Goal: Check status: Check status

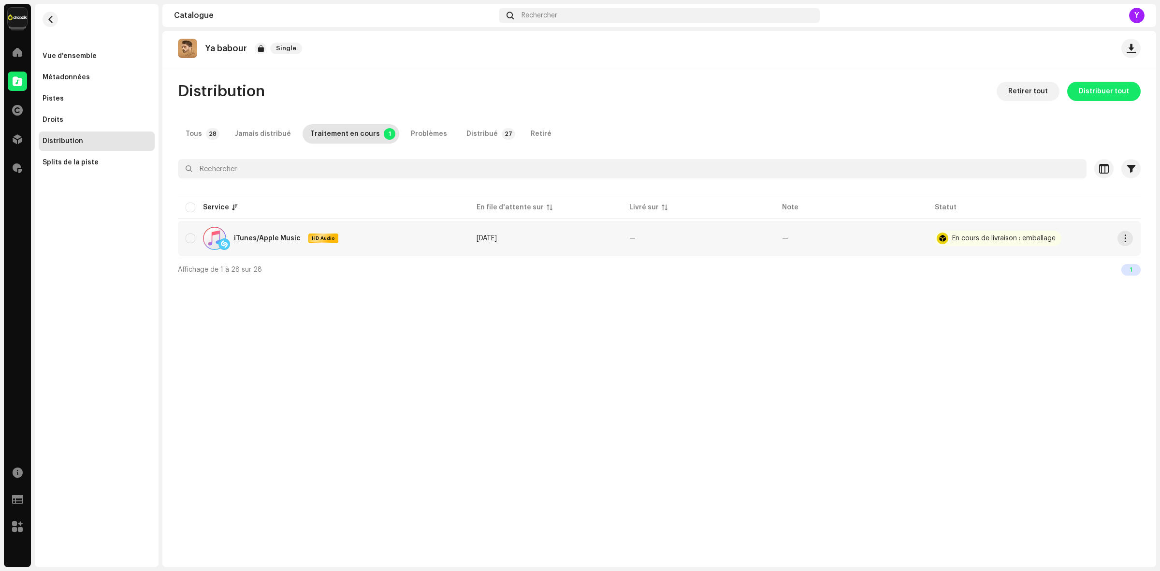
click at [978, 240] on div "En cours de livraison : emballage" at bounding box center [1004, 238] width 103 height 7
click at [193, 139] on div "Tous" at bounding box center [194, 133] width 16 height 19
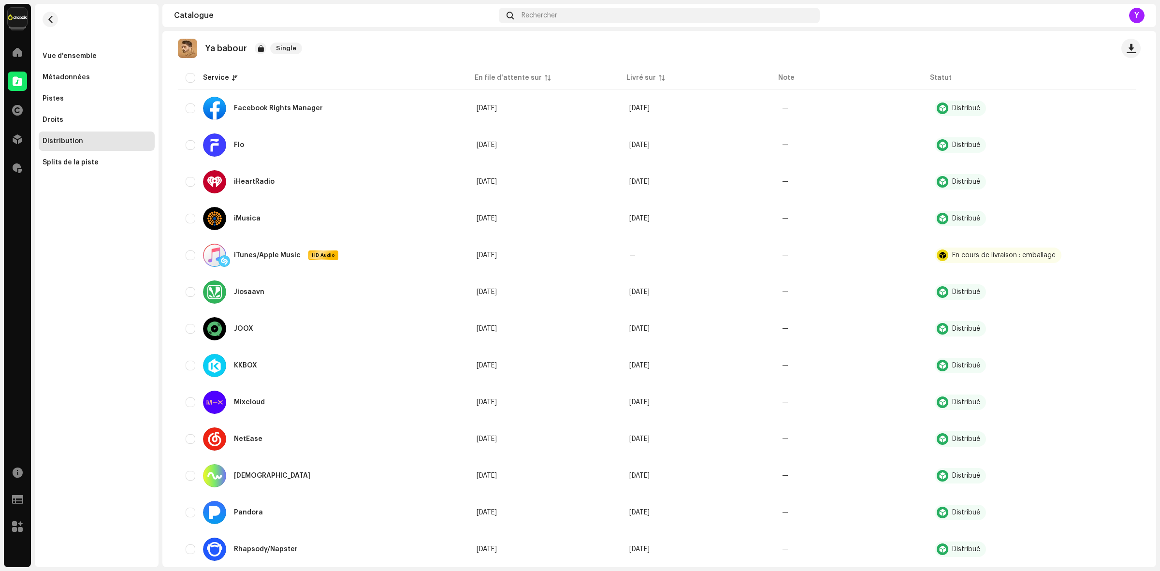
scroll to position [389, 0]
click at [963, 249] on div "En cours de livraison : emballage" at bounding box center [998, 255] width 127 height 15
click at [1125, 253] on button "button" at bounding box center [1120, 255] width 15 height 15
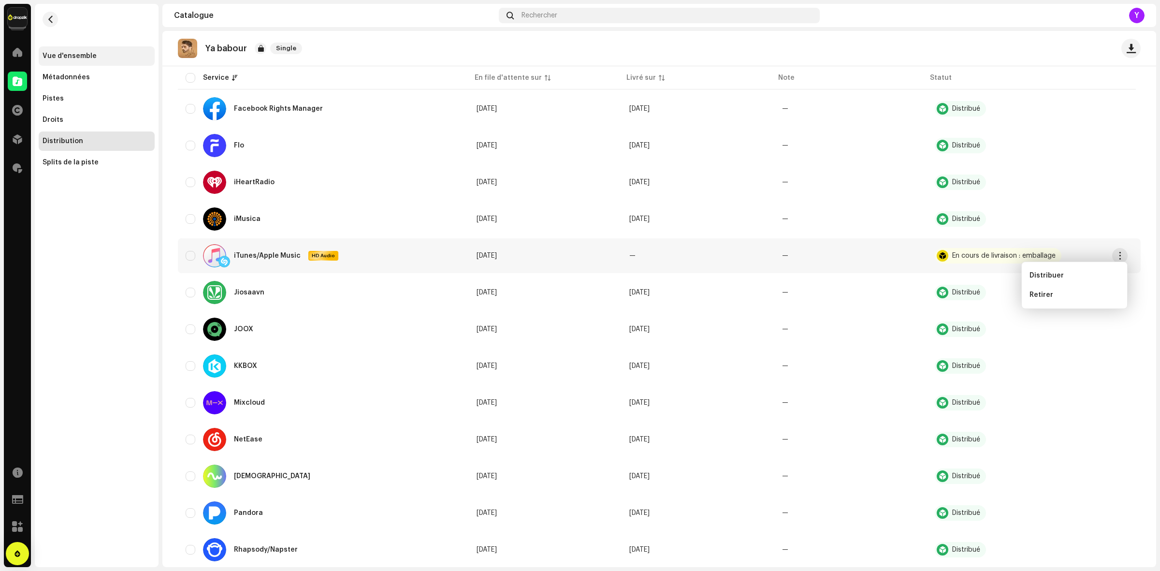
click at [75, 58] on div "Vue d'ensemble" at bounding box center [70, 56] width 54 height 8
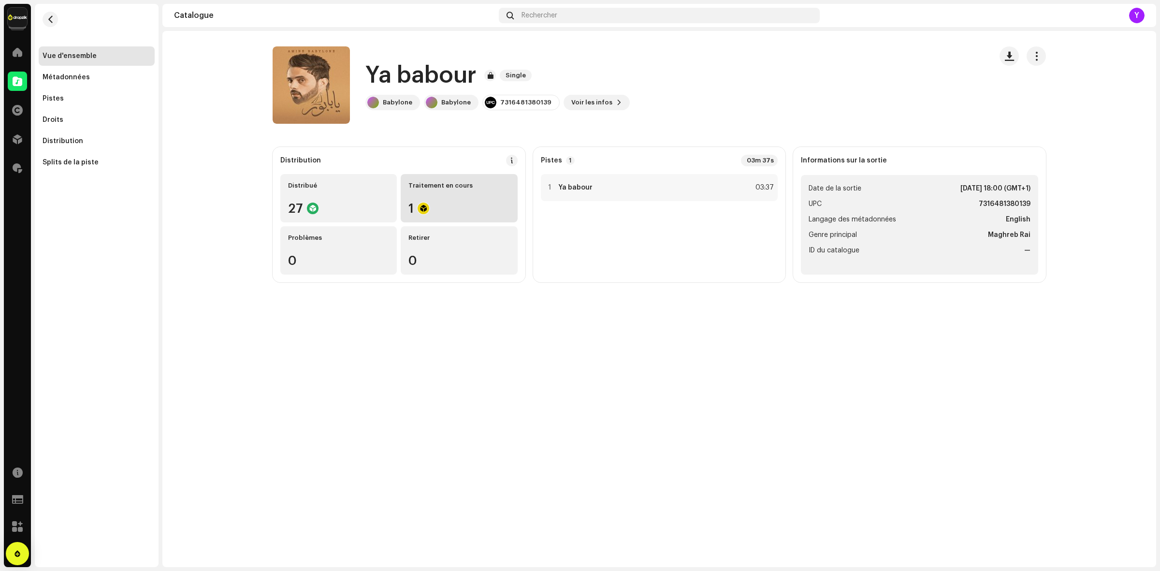
click at [434, 202] on div "1" at bounding box center [459, 208] width 101 height 13
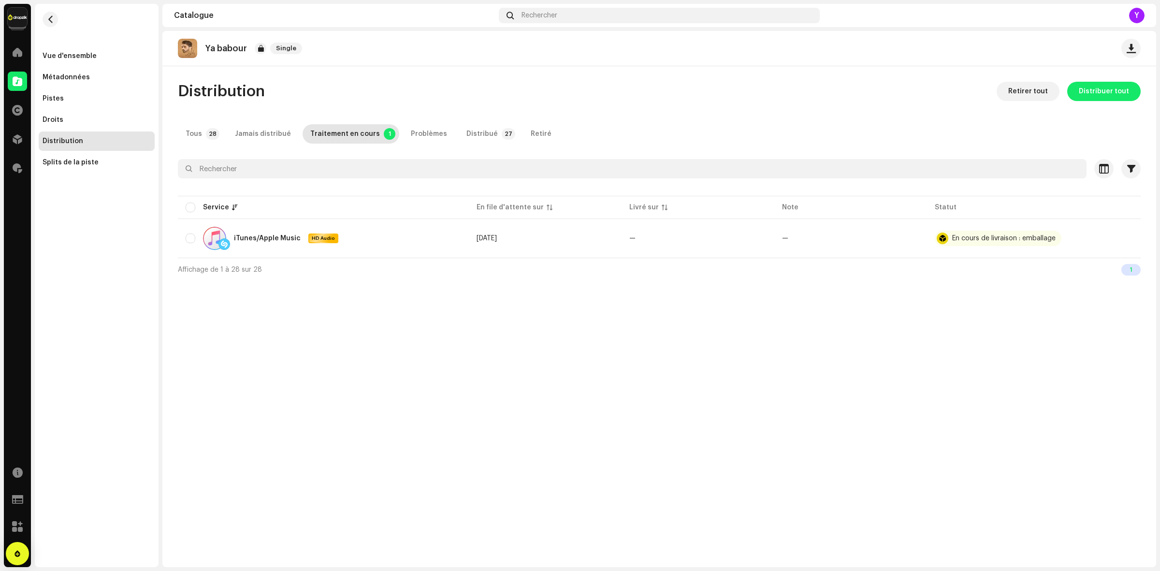
click at [511, 121] on div "Distribution Retirer tout Distribuer tout Tous 28 Jamais distribué Traitement e…" at bounding box center [659, 181] width 994 height 199
click at [184, 39] on img at bounding box center [187, 48] width 19 height 19
click at [188, 44] on img at bounding box center [187, 48] width 19 height 19
click at [502, 138] on p-badge "27" at bounding box center [509, 134] width 14 height 12
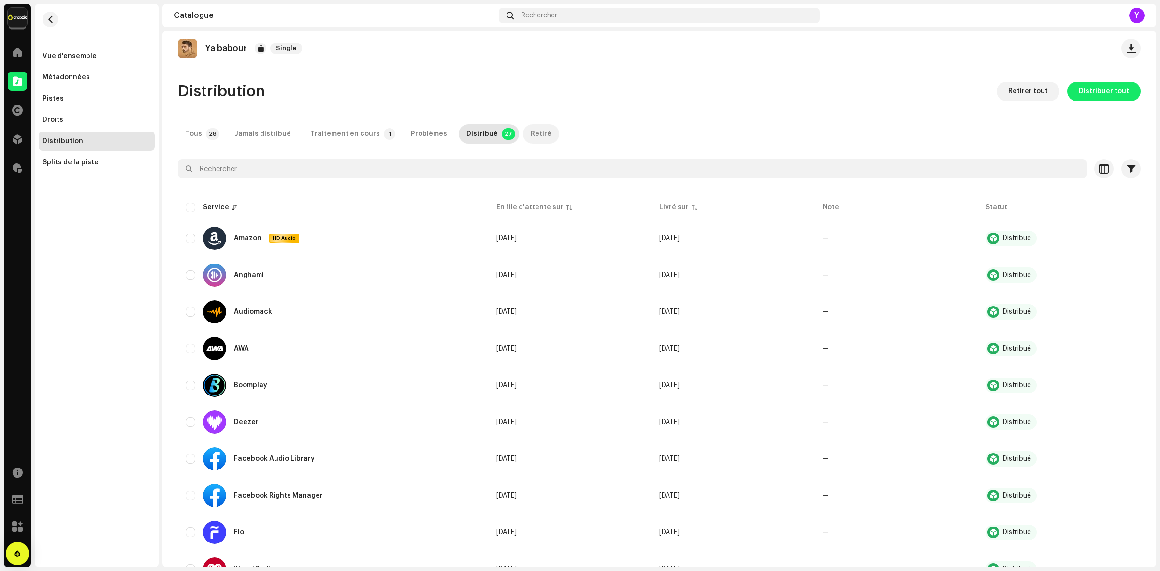
click at [531, 130] on div "Retiré" at bounding box center [541, 133] width 21 height 19
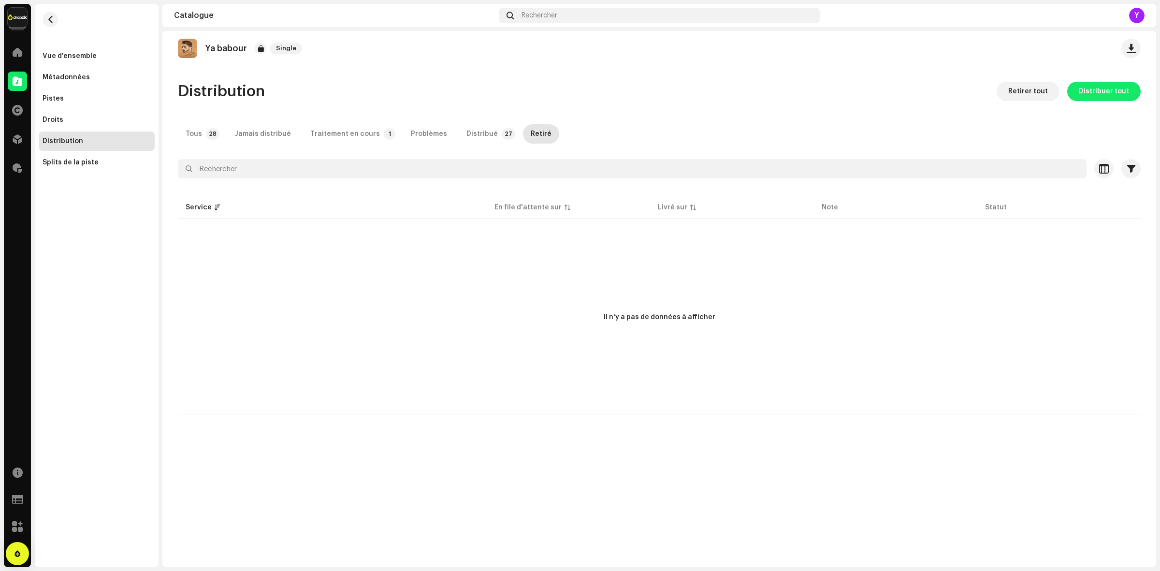
click at [673, 124] on div "Tous 28 Jamais distribué Traitement en cours 1 Problèmes Distribué 27 Retiré" at bounding box center [659, 133] width 963 height 19
click at [324, 138] on div "Traitement en cours" at bounding box center [345, 133] width 70 height 19
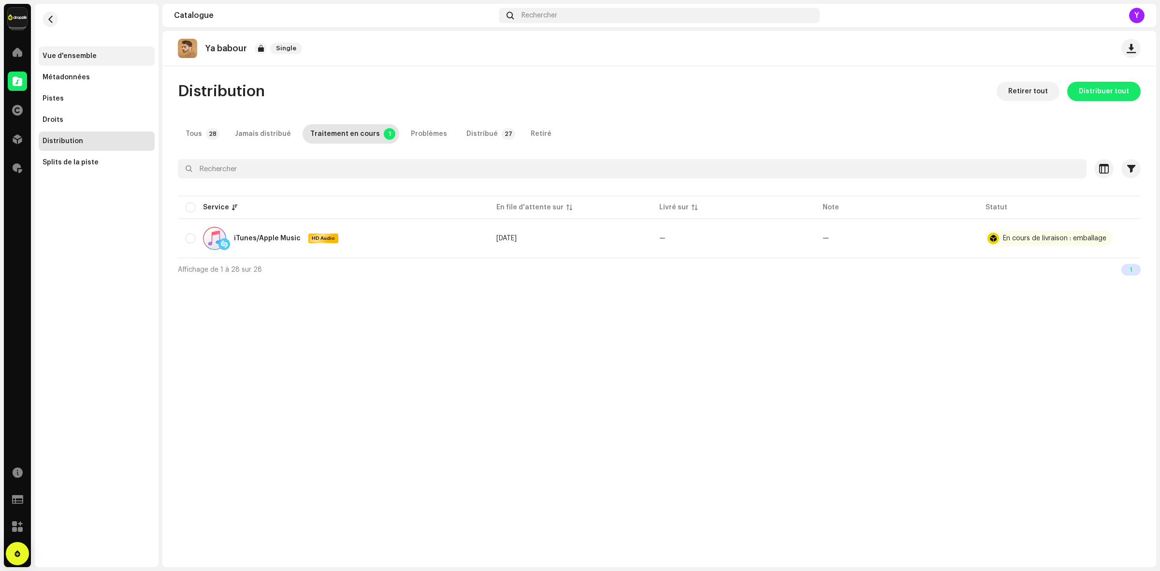
click at [88, 51] on div "Vue d'ensemble" at bounding box center [97, 55] width 116 height 19
